Goal: Task Accomplishment & Management: Manage account settings

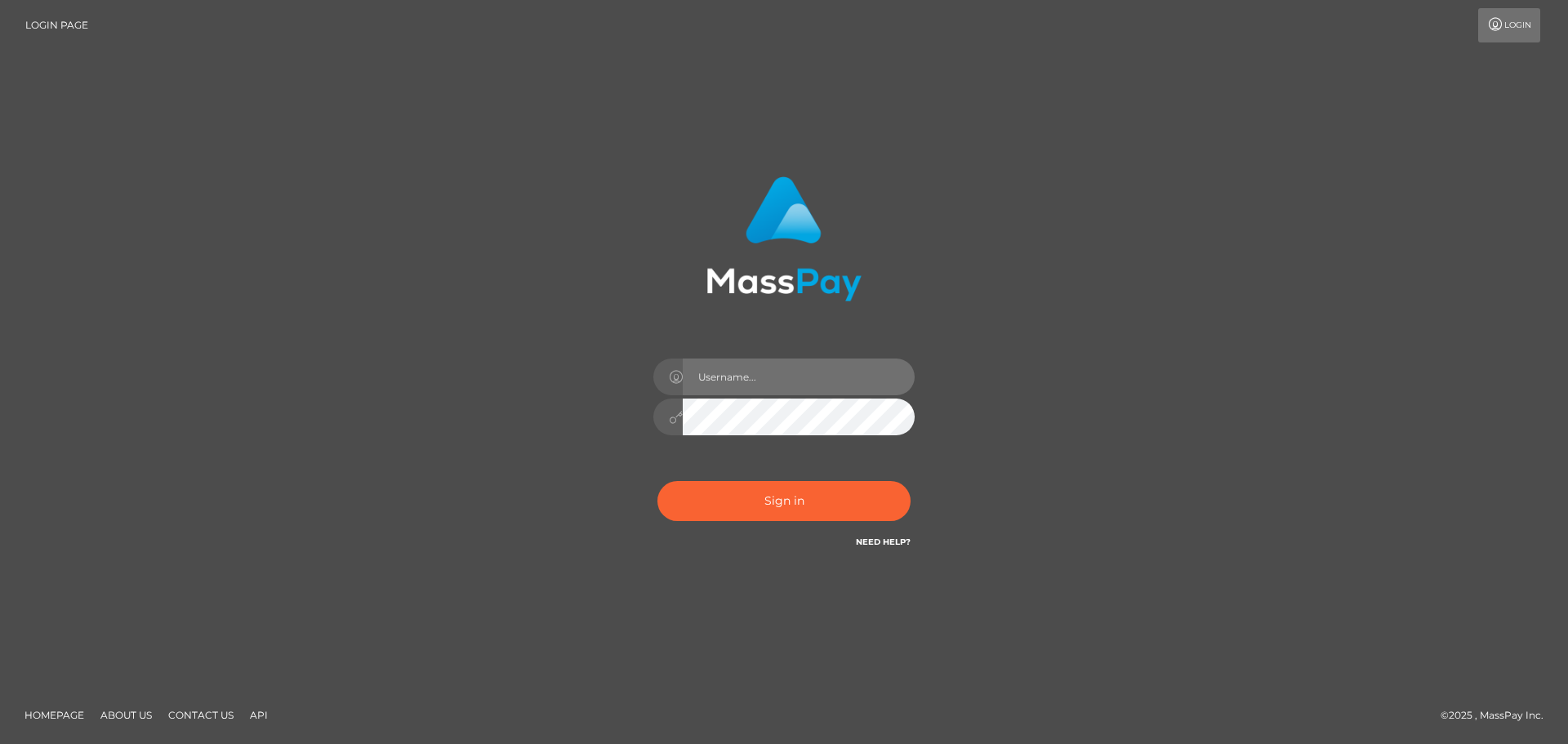
click at [770, 368] on input "text" at bounding box center [798, 377] width 232 height 37
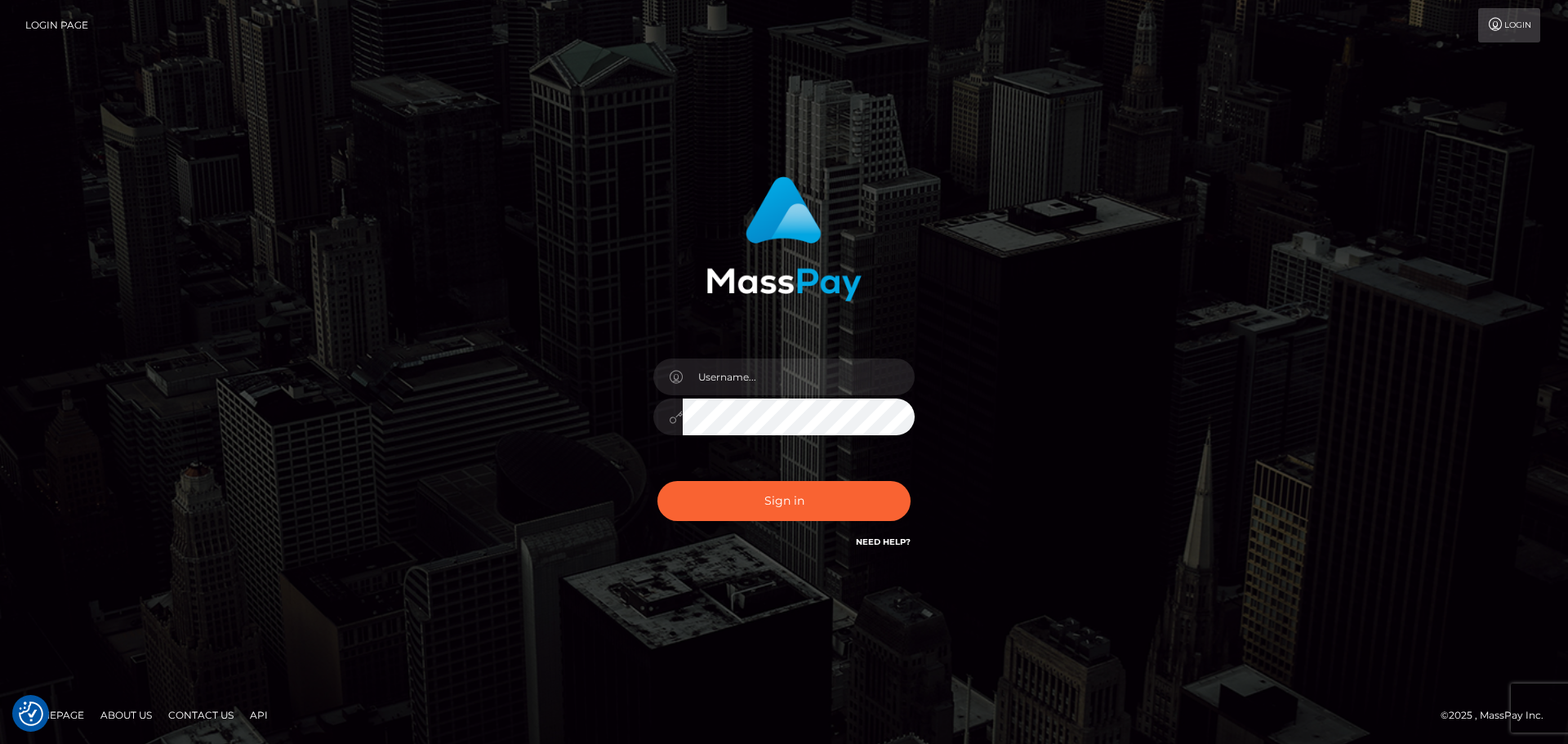
click at [1271, 565] on div "Sign in" at bounding box center [784, 372] width 1568 height 660
paste input "amthystflowers@protonmail.com"
type input "amthystflowers@protonmail.com"
click at [758, 509] on button "Sign in" at bounding box center [784, 500] width 253 height 40
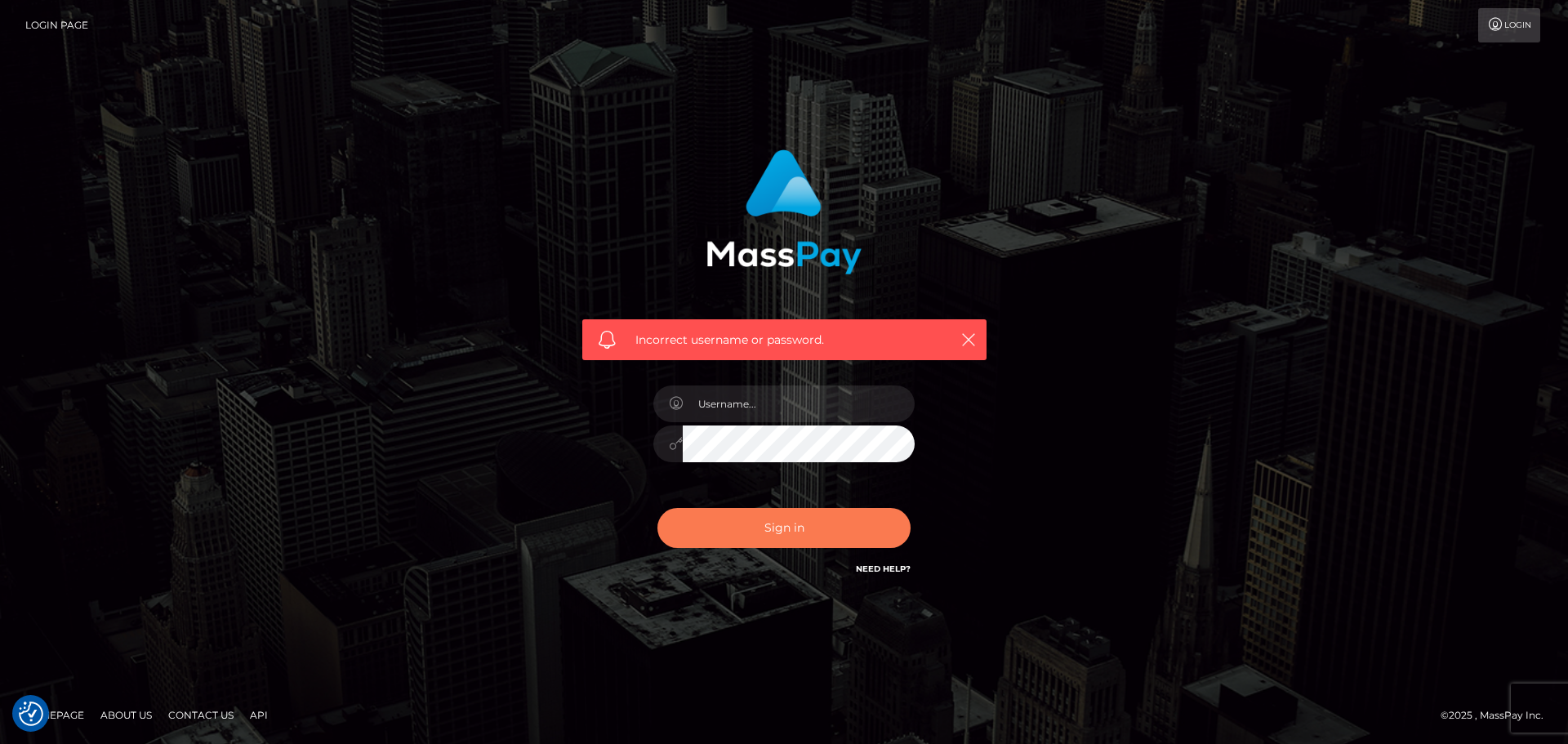
click at [764, 534] on button "Sign in" at bounding box center [784, 527] width 253 height 40
click at [1541, 20] on li "Login" at bounding box center [1510, 25] width 65 height 34
click at [1503, 28] on link "Login" at bounding box center [1508, 25] width 62 height 34
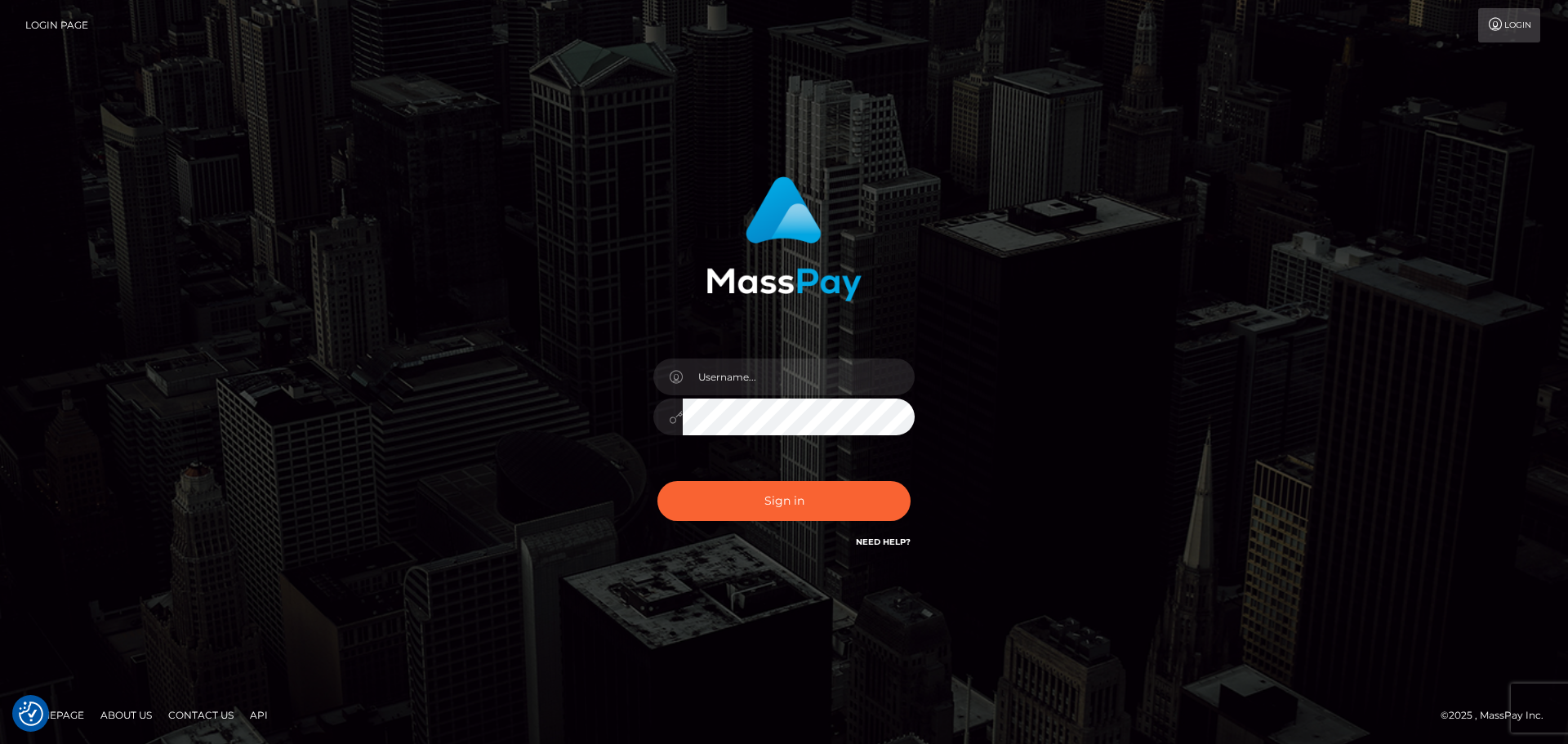
click at [1503, 28] on link "Login" at bounding box center [1508, 25] width 62 height 34
